Goal: Find specific page/section: Find specific page/section

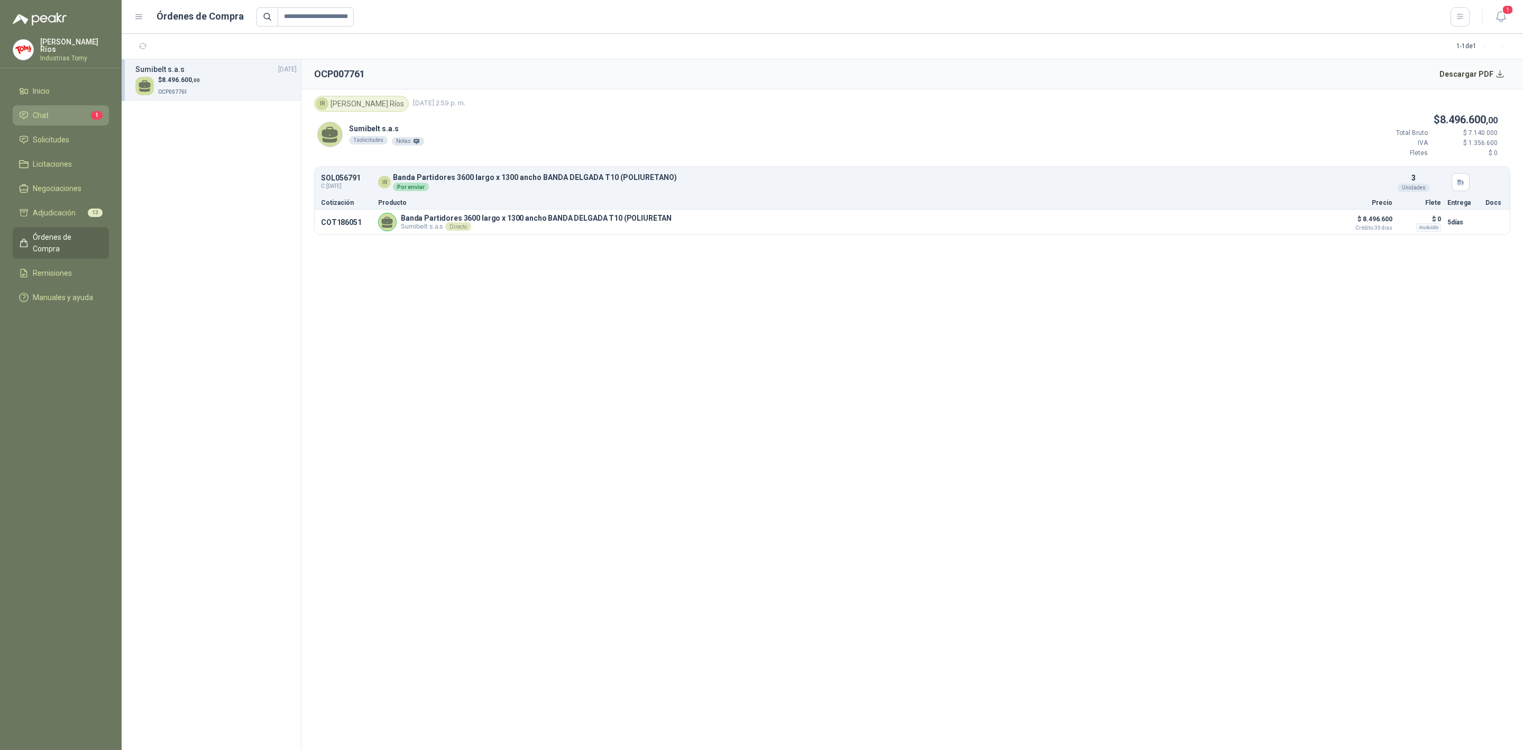
click at [62, 111] on li "Chat 1" at bounding box center [61, 115] width 84 height 12
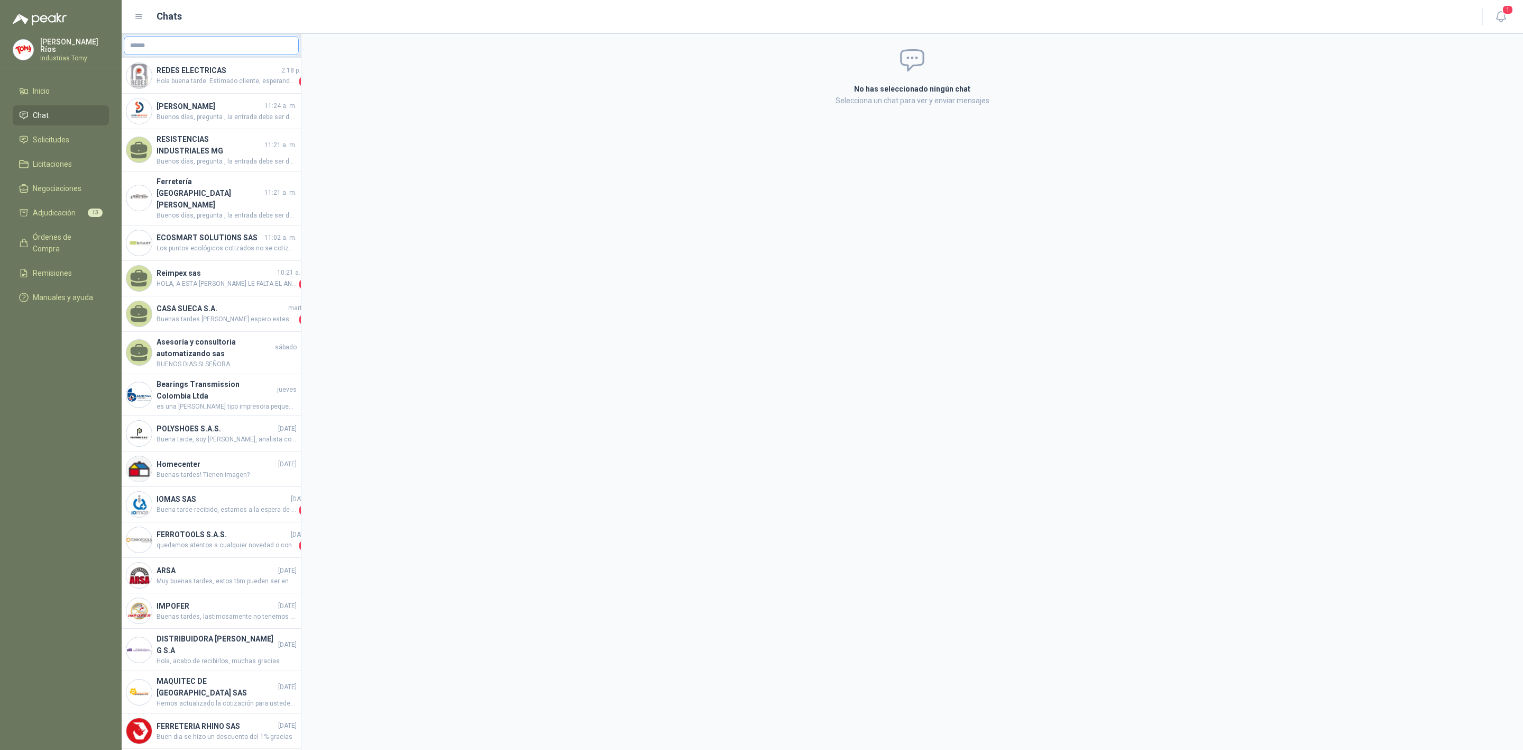
click at [232, 43] on input "text" at bounding box center [211, 45] width 174 height 18
type input "**"
drag, startPoint x: 195, startPoint y: 43, endPoint x: 75, endPoint y: 51, distance: 120.8
click at [75, 51] on div "[PERSON_NAME] Industrias Tomy Inicio Chat Solicitudes Licitaciones Negociacione…" at bounding box center [761, 375] width 1523 height 750
click at [68, 248] on ul "Inicio Chat Solicitudes Licitaciones Negociaciones Adjudicación 13 Órdenes de C…" at bounding box center [61, 196] width 122 height 231
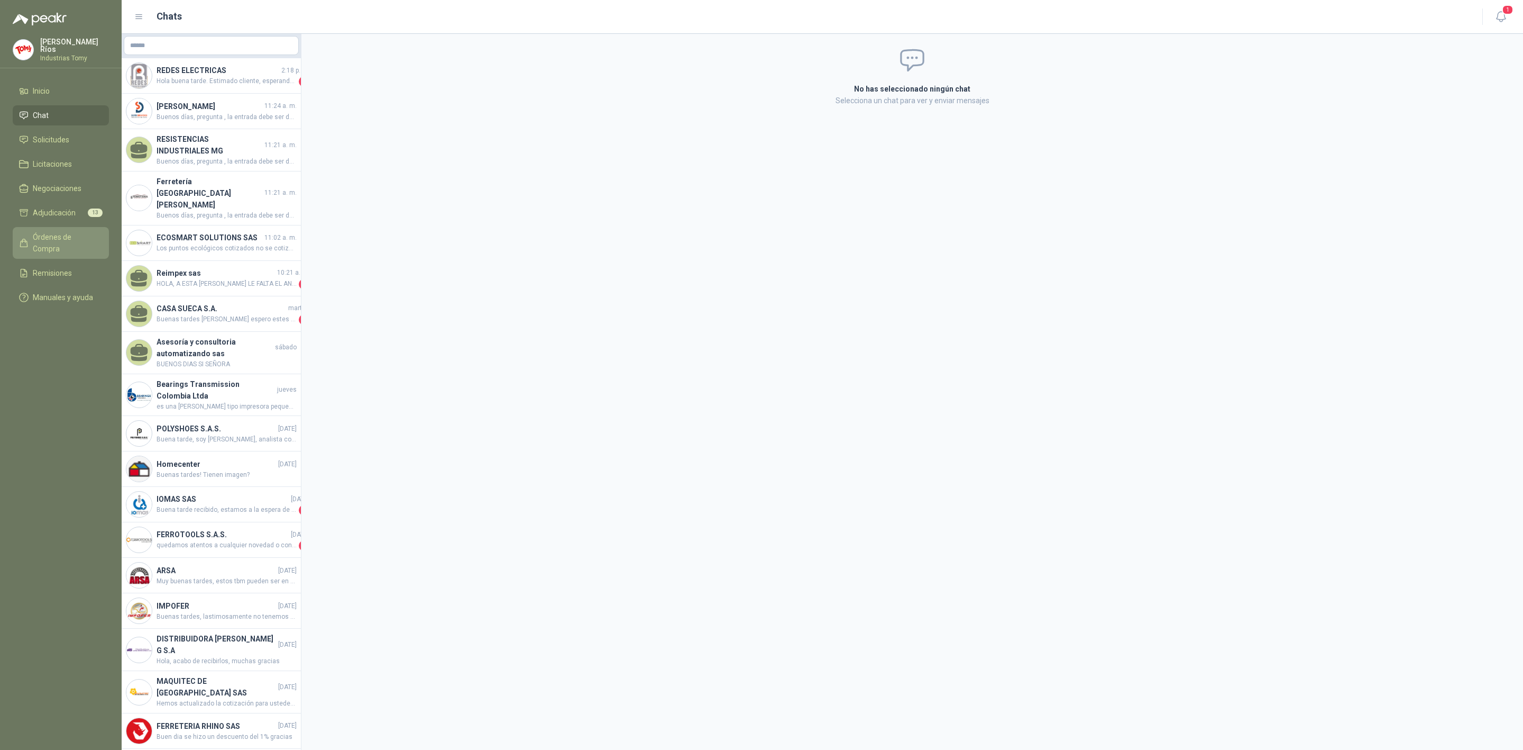
click at [75, 235] on span "Órdenes de Compra" at bounding box center [66, 242] width 66 height 23
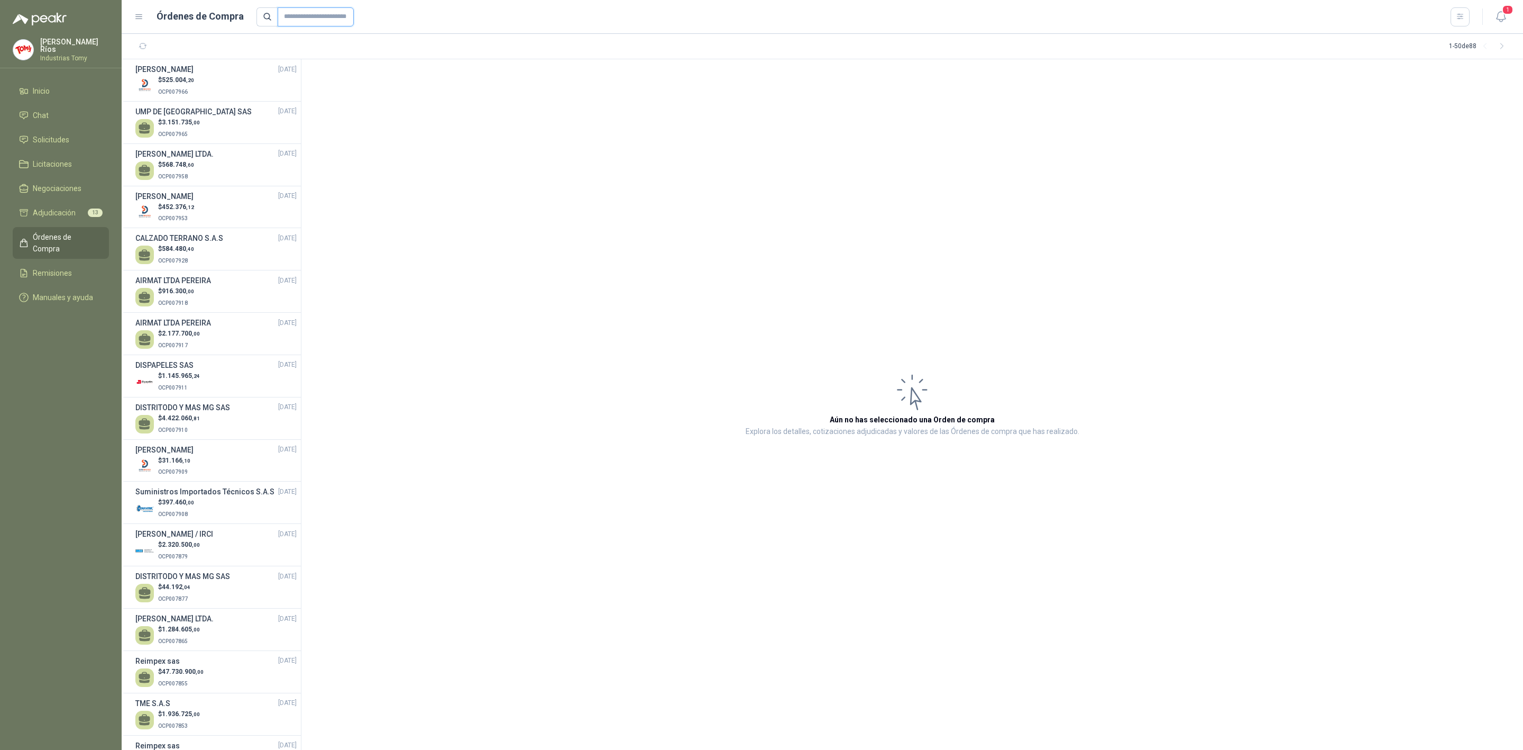
click at [313, 14] on input "text" at bounding box center [316, 16] width 76 height 19
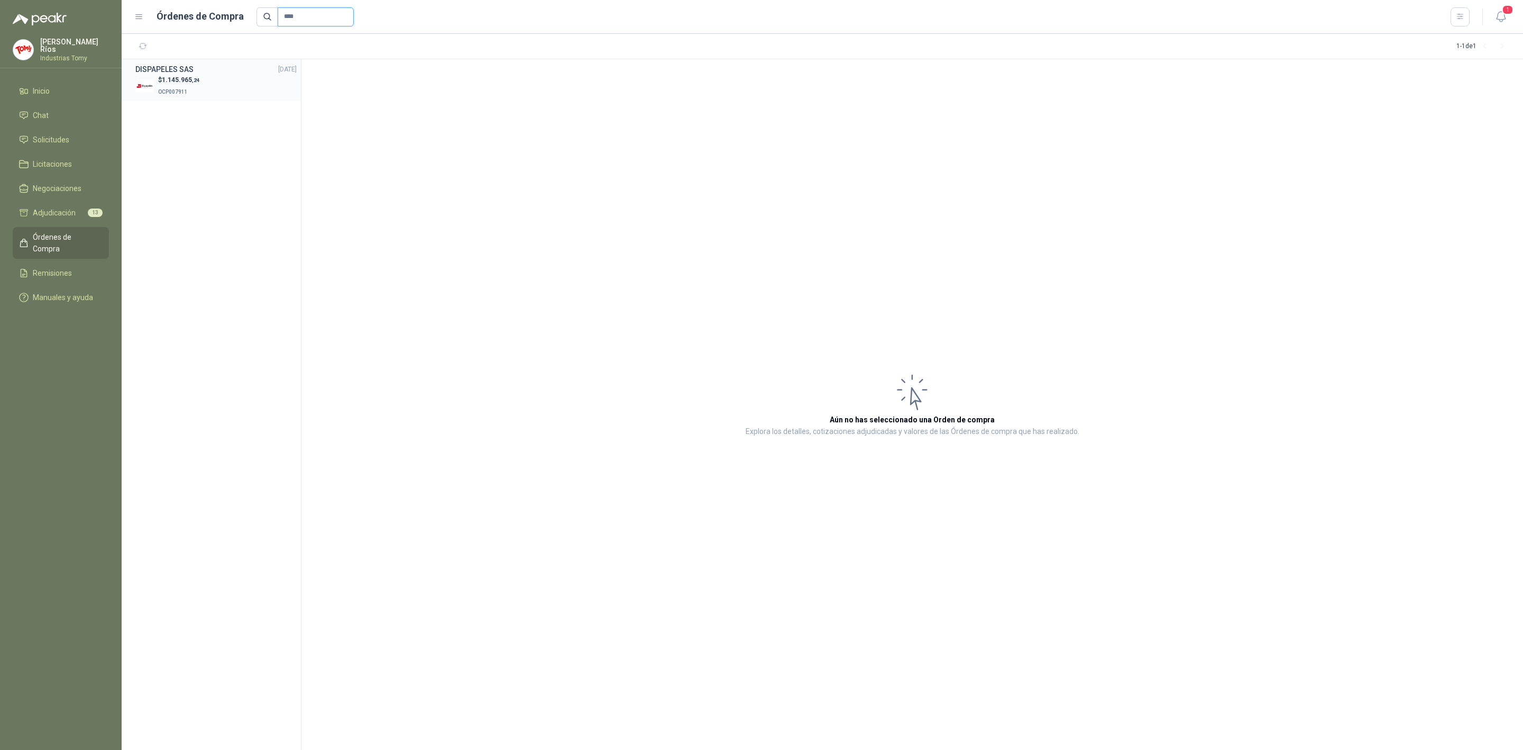
type input "****"
click at [232, 67] on div "DISPAPELES SAS [DATE]" at bounding box center [215, 69] width 161 height 12
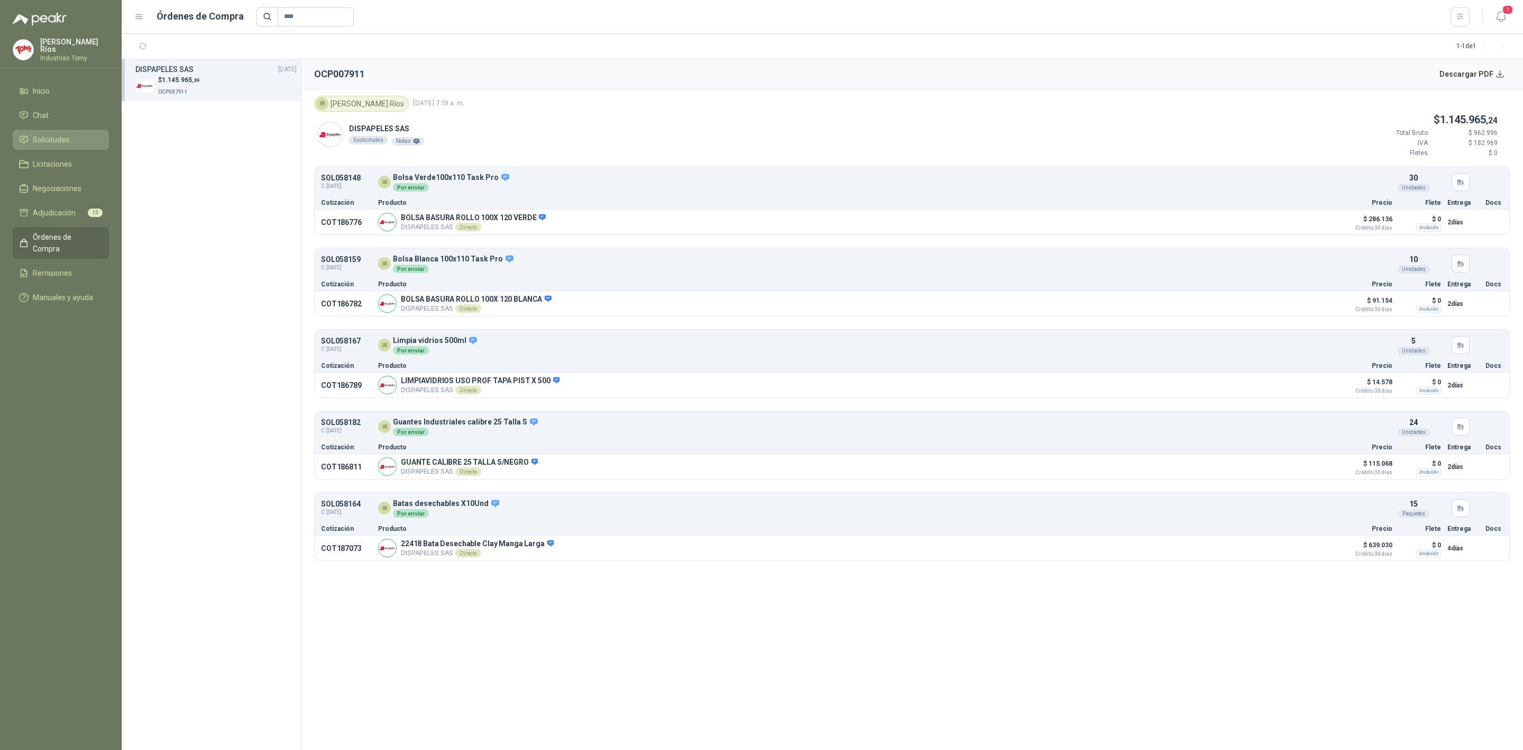
click at [58, 137] on span "Solicitudes" at bounding box center [51, 140] width 36 height 12
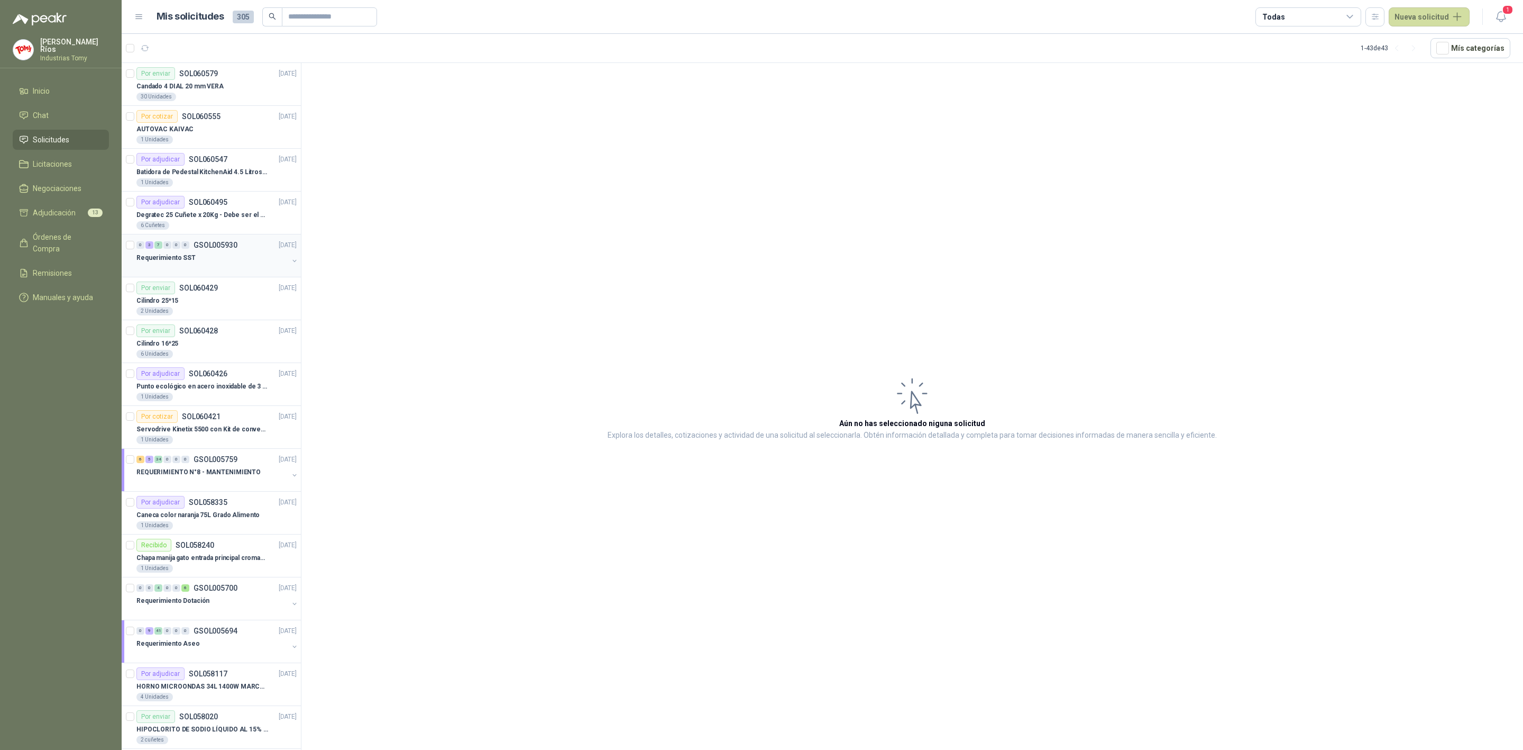
click at [209, 264] on div "Requerimiento SST" at bounding box center [212, 257] width 152 height 13
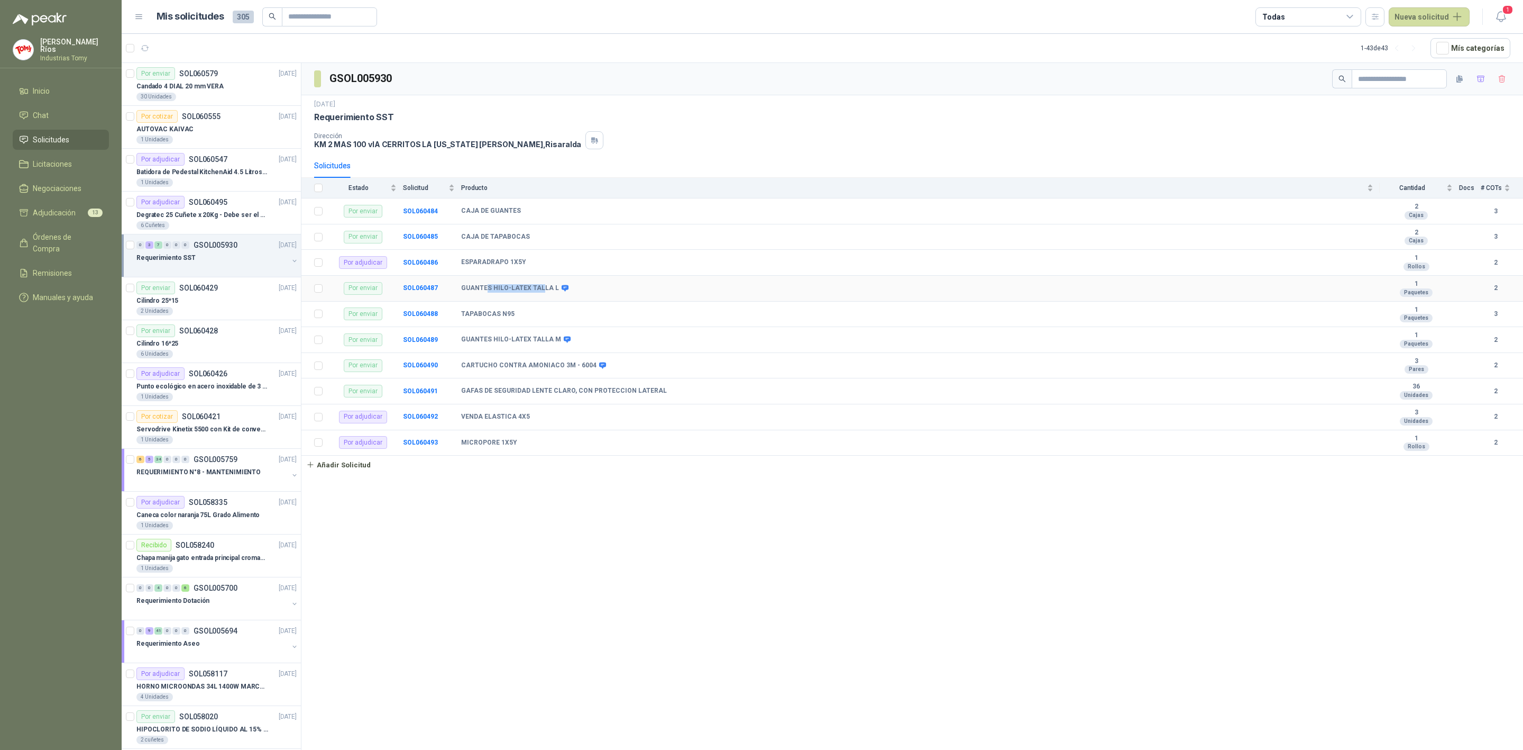
drag, startPoint x: 538, startPoint y: 294, endPoint x: 487, endPoint y: 298, distance: 51.0
click at [487, 298] on td "GUANTES HILO-LATEX TALLA L" at bounding box center [920, 289] width 919 height 26
click at [549, 293] on b "GUANTES HILO-LATEX TALLA L" at bounding box center [510, 288] width 98 height 8
